Goal: Obtain resource: Download file/media

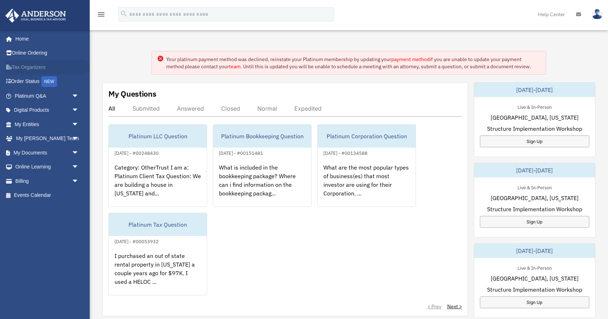
click at [29, 67] on link "Tax Organizers" at bounding box center [47, 67] width 85 height 14
click at [32, 109] on link "Digital Products arrow_drop_down" at bounding box center [47, 110] width 85 height 14
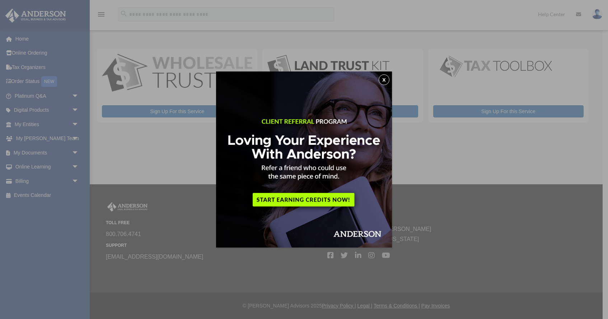
click at [383, 80] on button "x" at bounding box center [384, 79] width 11 height 11
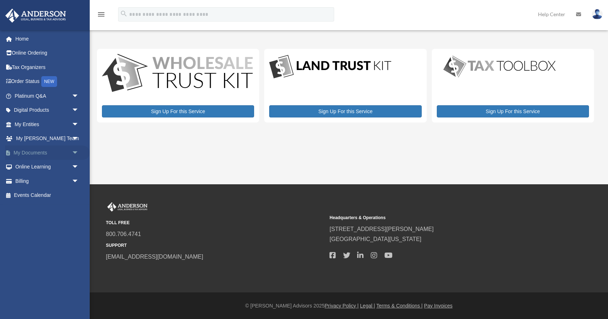
click at [32, 152] on link "My Documents arrow_drop_down" at bounding box center [47, 152] width 85 height 14
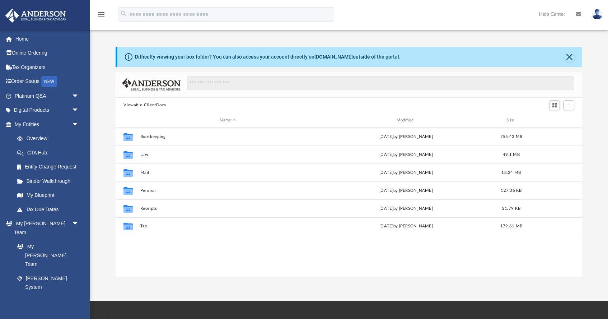
scroll to position [163, 466]
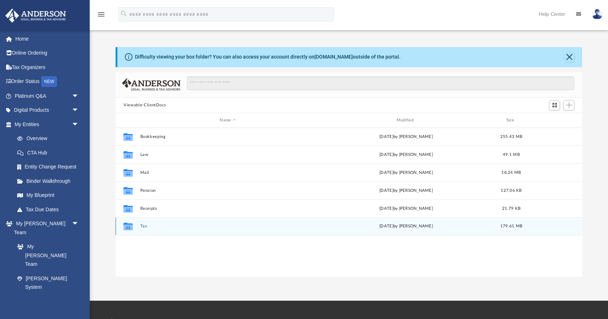
click at [144, 225] on button "Tax" at bounding box center [227, 226] width 175 height 5
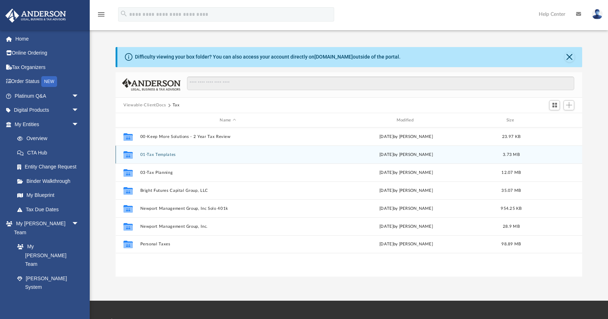
click at [162, 154] on button "01-Tax Templates" at bounding box center [227, 154] width 175 height 5
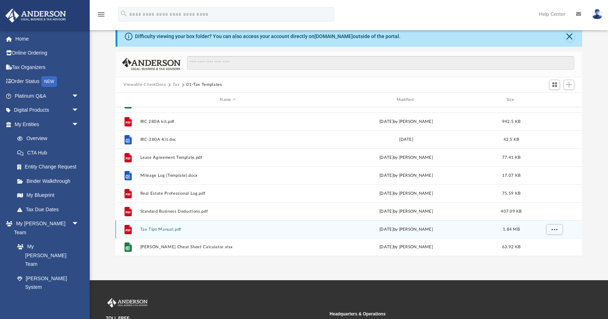
scroll to position [20, 0]
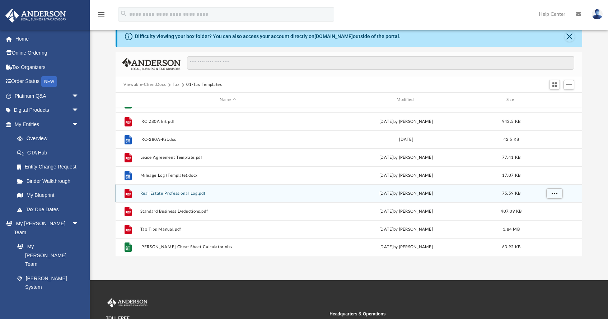
click at [178, 193] on button "Real Estate Professional Log.pdf" at bounding box center [227, 193] width 175 height 5
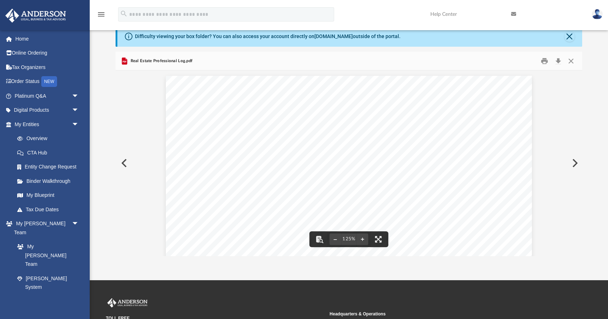
scroll to position [0, 0]
click at [576, 163] on button "Preview" at bounding box center [574, 163] width 16 height 20
click at [575, 162] on button "Preview" at bounding box center [574, 163] width 16 height 20
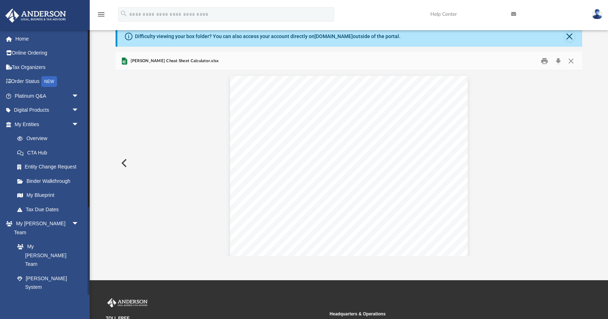
click at [27, 308] on link "My Documents arrow_drop_down" at bounding box center [47, 315] width 85 height 14
click at [38, 208] on link "Tax Due Dates" at bounding box center [50, 209] width 80 height 14
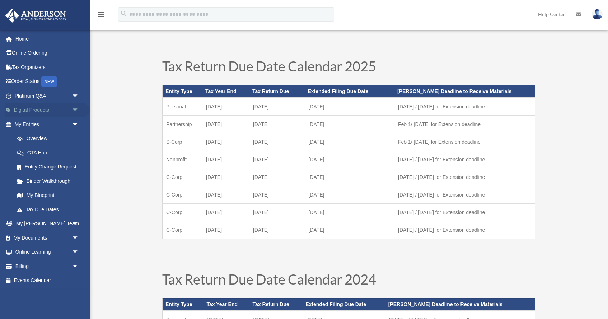
click at [30, 110] on link "Digital Products arrow_drop_down" at bounding box center [47, 110] width 85 height 14
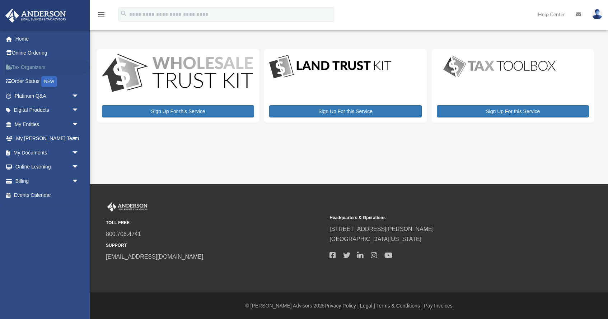
click at [23, 66] on link "Tax Organizers" at bounding box center [47, 67] width 85 height 14
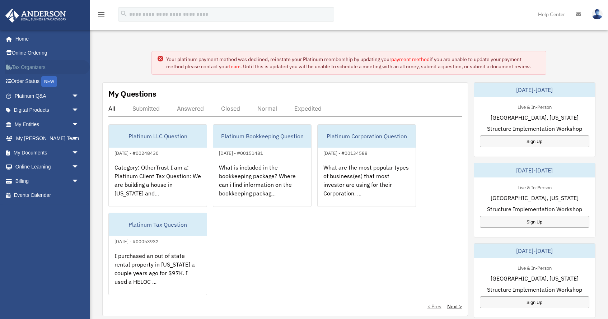
click at [28, 67] on link "Tax Organizers" at bounding box center [47, 67] width 85 height 14
click at [27, 39] on link "Home" at bounding box center [47, 39] width 85 height 14
click at [598, 13] on img at bounding box center [597, 14] width 11 height 10
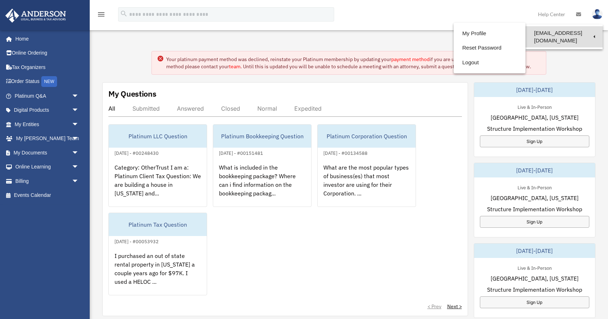
click at [567, 33] on link "[EMAIL_ADDRESS][DOMAIN_NAME]" at bounding box center [563, 36] width 77 height 21
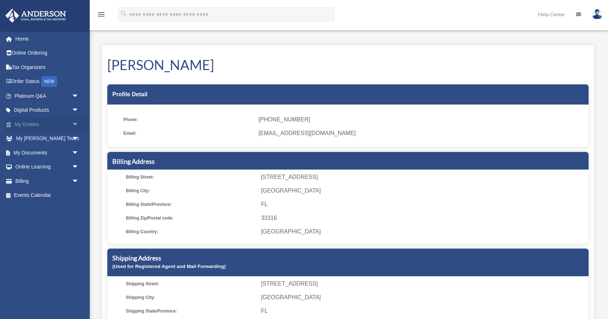
click at [25, 122] on link "My Entities arrow_drop_down" at bounding box center [47, 124] width 85 height 14
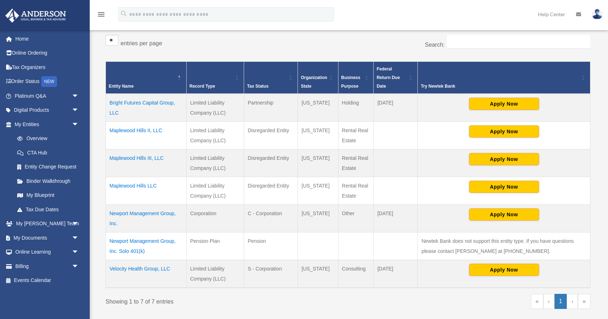
scroll to position [126, 0]
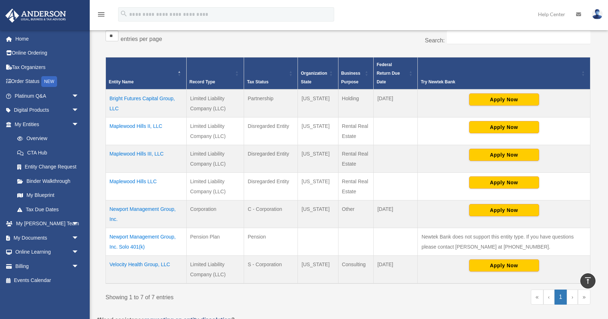
click at [142, 207] on td "Newport Management Group, Inc." at bounding box center [146, 214] width 81 height 28
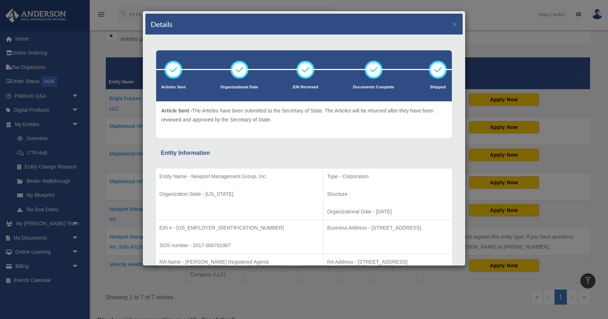
scroll to position [0, 0]
click at [455, 25] on button "×" at bounding box center [455, 24] width 5 height 8
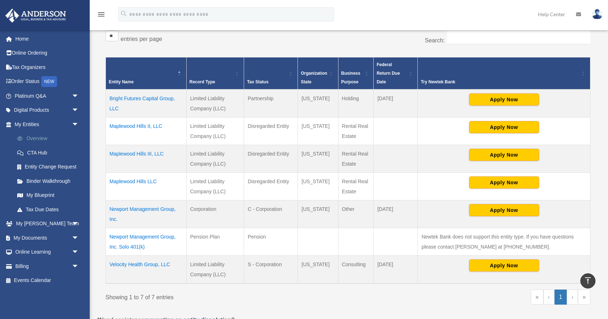
click at [38, 136] on link "Overview" at bounding box center [50, 138] width 80 height 14
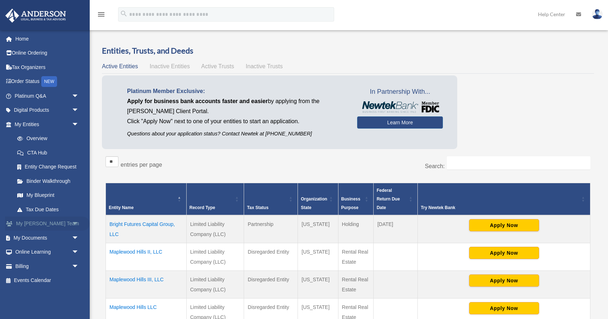
click at [39, 221] on link "My [PERSON_NAME] Team arrow_drop_down" at bounding box center [47, 223] width 85 height 14
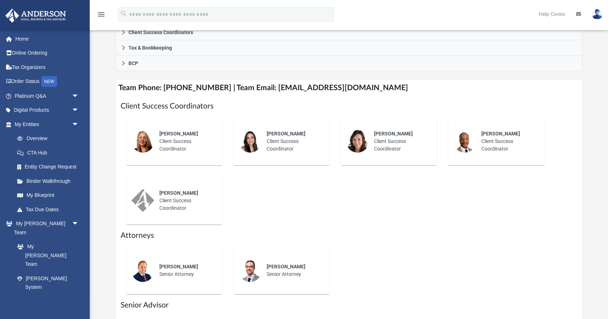
scroll to position [222, 0]
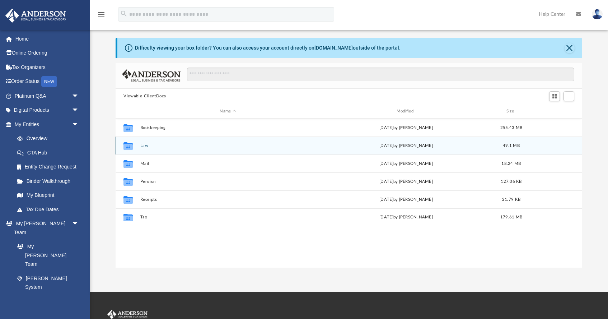
scroll to position [8, 0]
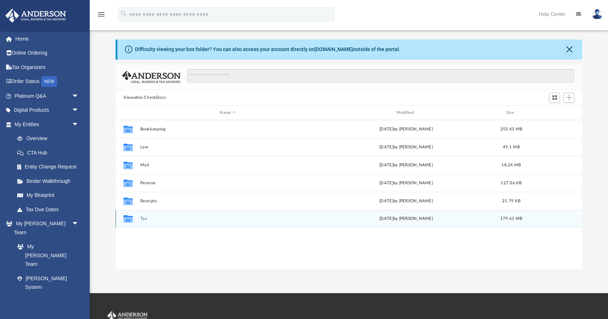
click at [144, 217] on button "Tax" at bounding box center [227, 218] width 175 height 5
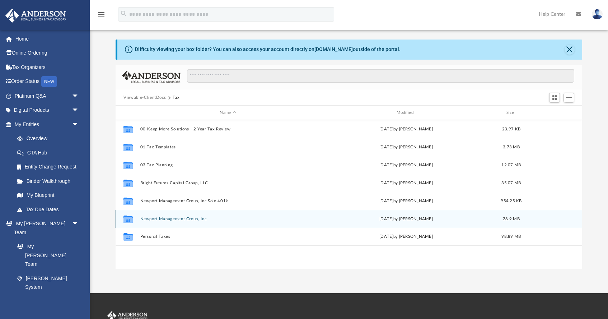
click at [162, 218] on button "Newport Management Group, Inc." at bounding box center [227, 218] width 175 height 5
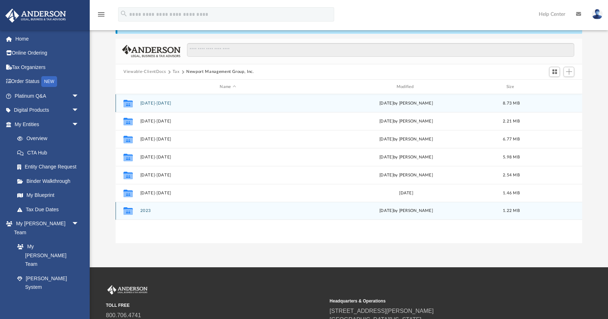
scroll to position [31, 0]
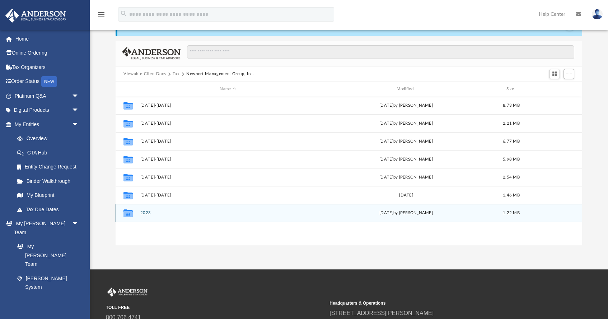
click at [145, 212] on button "2023" at bounding box center [227, 213] width 175 height 5
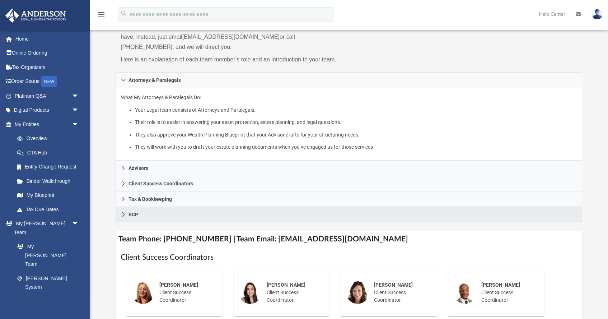
scroll to position [73, 0]
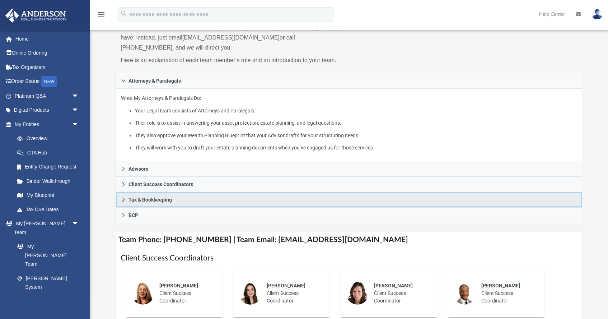
click at [123, 197] on icon at bounding box center [123, 199] width 5 height 5
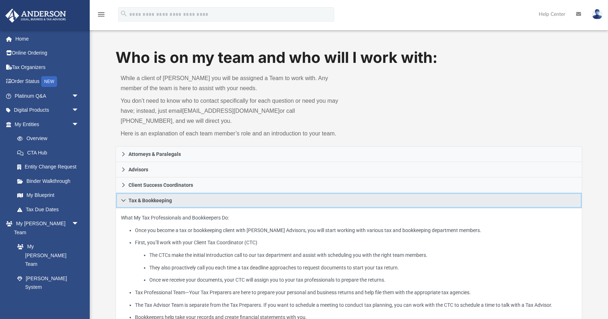
scroll to position [0, 0]
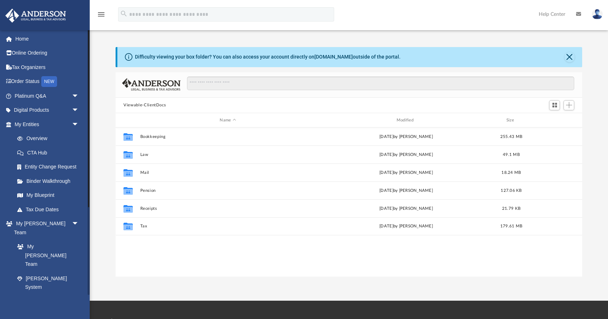
scroll to position [163, 466]
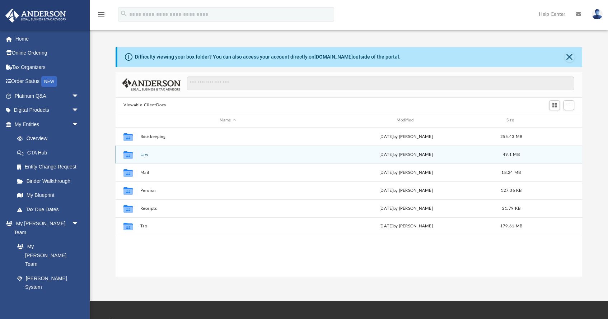
click at [147, 154] on button "Law" at bounding box center [227, 154] width 175 height 5
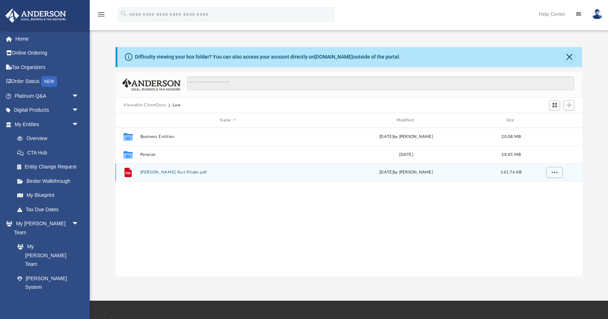
click at [157, 174] on button "Colin Grenon Fact Finder.pdf" at bounding box center [227, 172] width 175 height 5
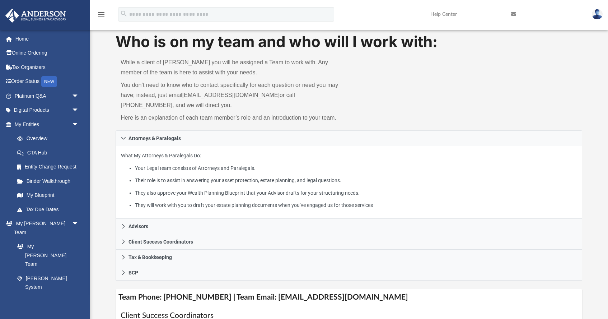
scroll to position [15, 0]
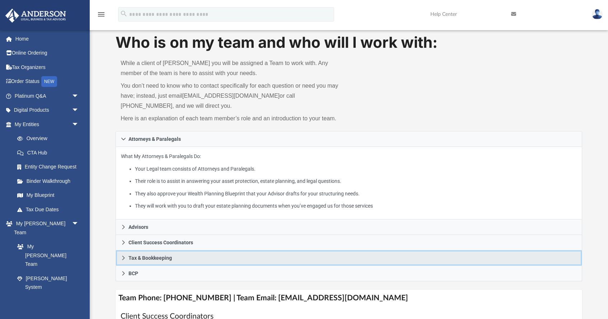
click at [125, 258] on icon at bounding box center [123, 257] width 5 height 5
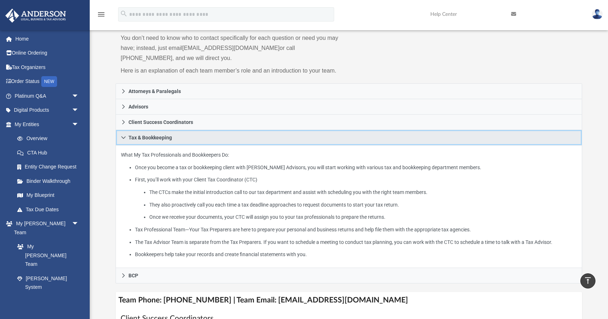
scroll to position [24, 0]
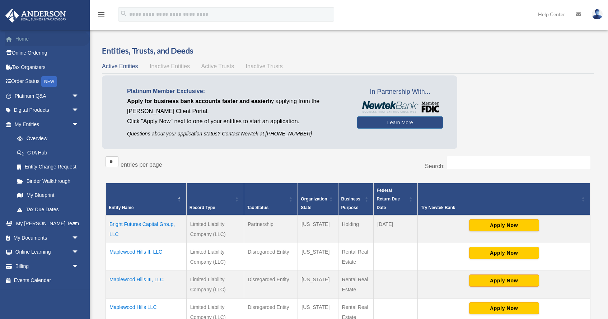
click at [27, 38] on link "Home" at bounding box center [47, 39] width 85 height 14
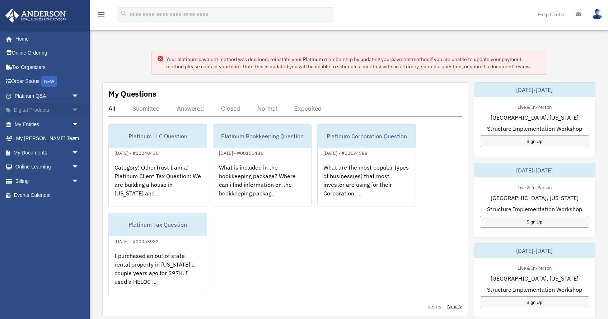
click at [34, 109] on link "Digital Products arrow_drop_down" at bounding box center [47, 110] width 85 height 14
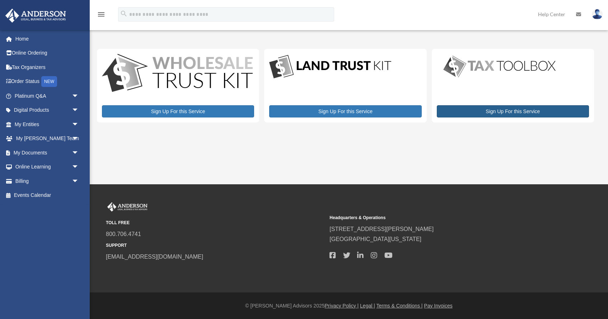
click at [498, 109] on link "Sign Up For this Service" at bounding box center [513, 111] width 152 height 12
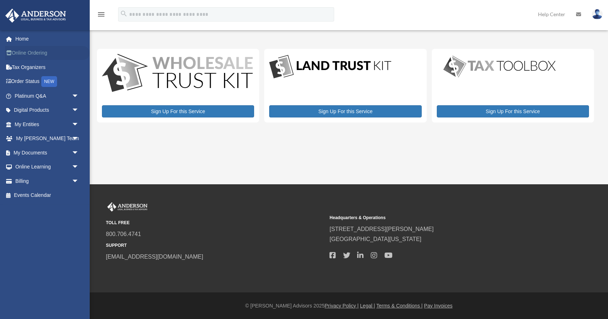
click at [24, 55] on link "Online Ordering" at bounding box center [47, 53] width 85 height 14
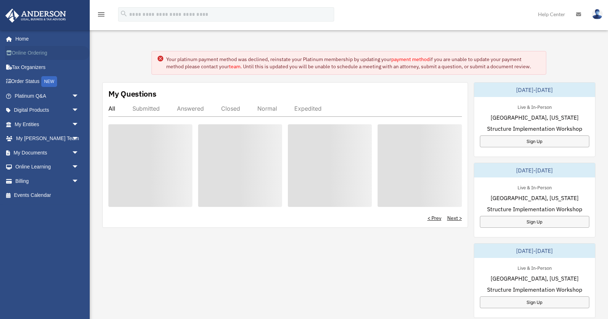
click at [43, 54] on link "Online Ordering" at bounding box center [47, 53] width 85 height 14
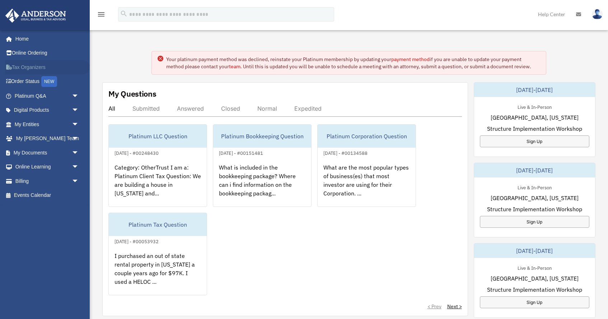
click at [22, 69] on link "Tax Organizers" at bounding box center [47, 67] width 85 height 14
click at [27, 65] on link "Tax Organizers" at bounding box center [47, 67] width 85 height 14
